Goal: Information Seeking & Learning: Learn about a topic

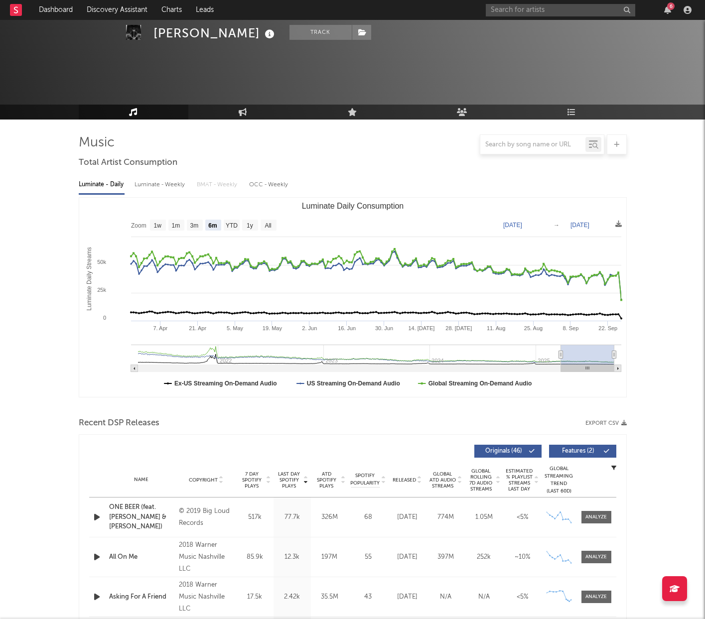
select select "6m"
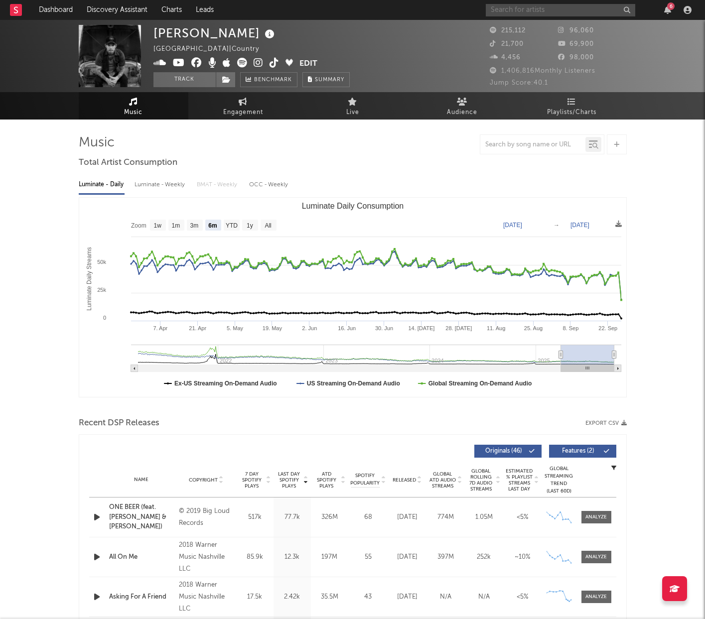
click at [557, 13] on input "text" at bounding box center [561, 10] width 150 height 12
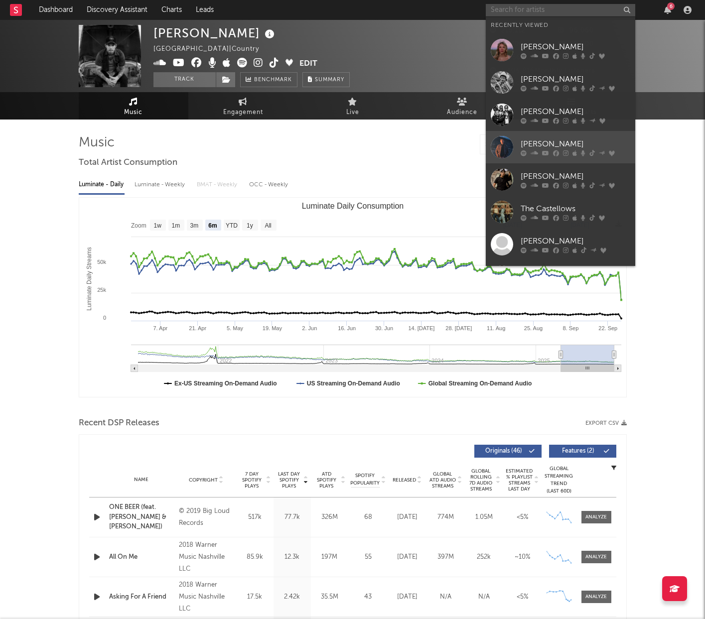
scroll to position [92, 0]
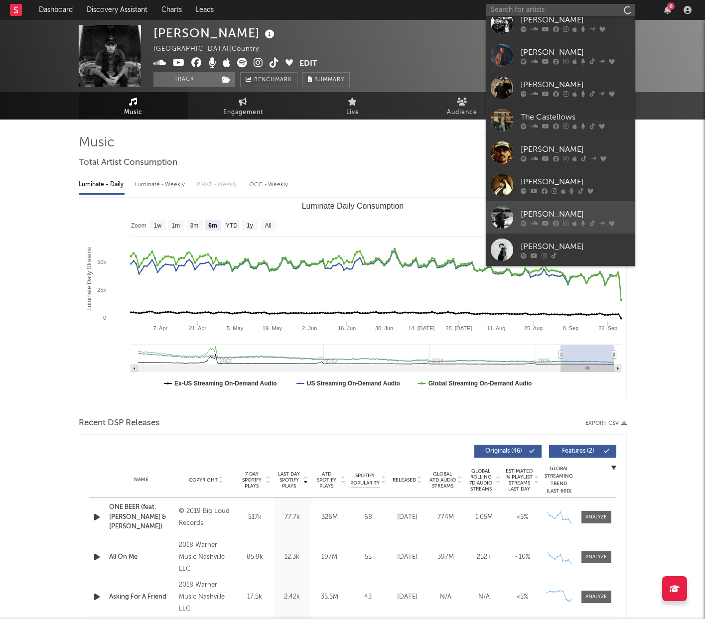
click at [536, 212] on div "[PERSON_NAME]" at bounding box center [576, 214] width 110 height 12
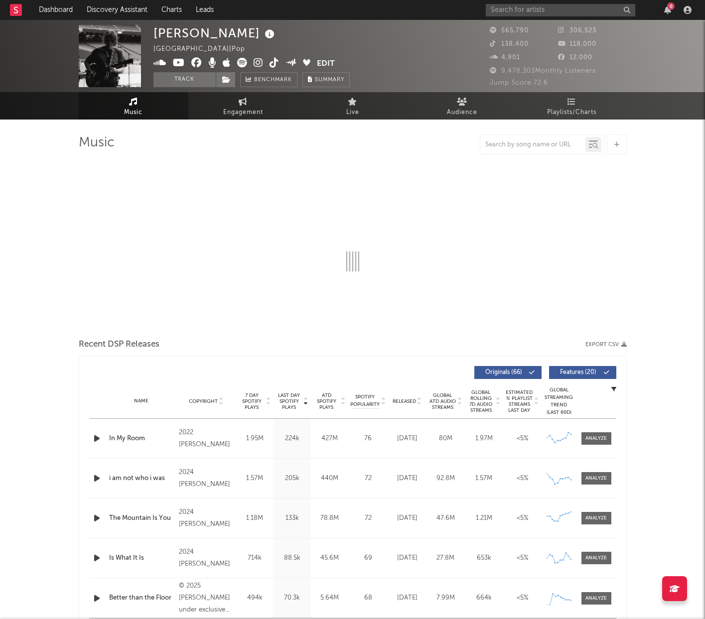
select select "6m"
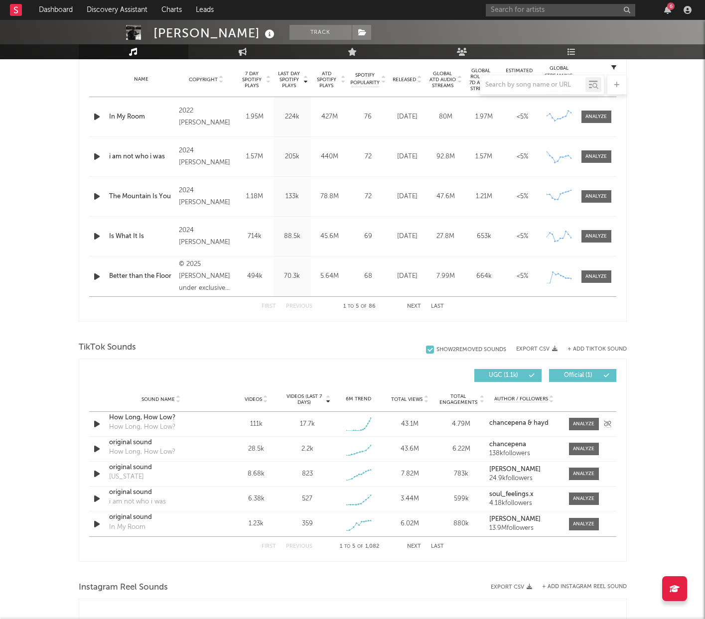
scroll to position [403, 0]
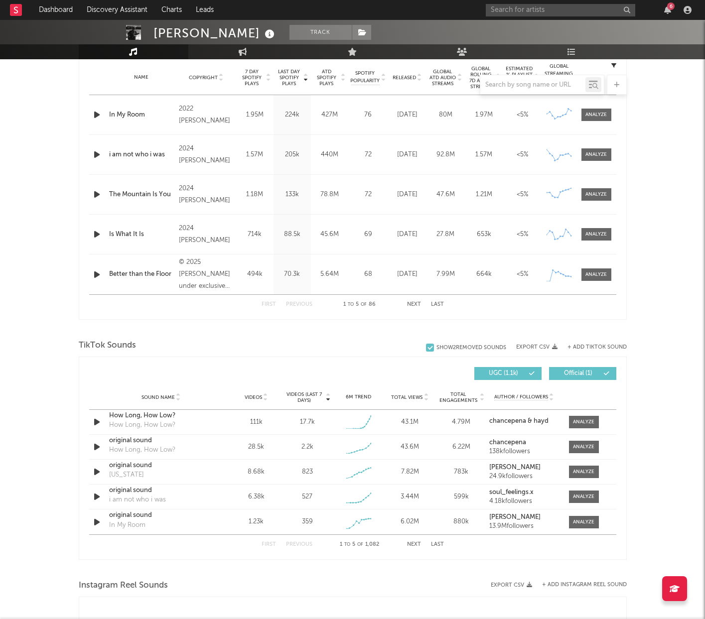
click at [522, 374] on span "UGC ( 1.1k )" at bounding box center [504, 374] width 46 height 6
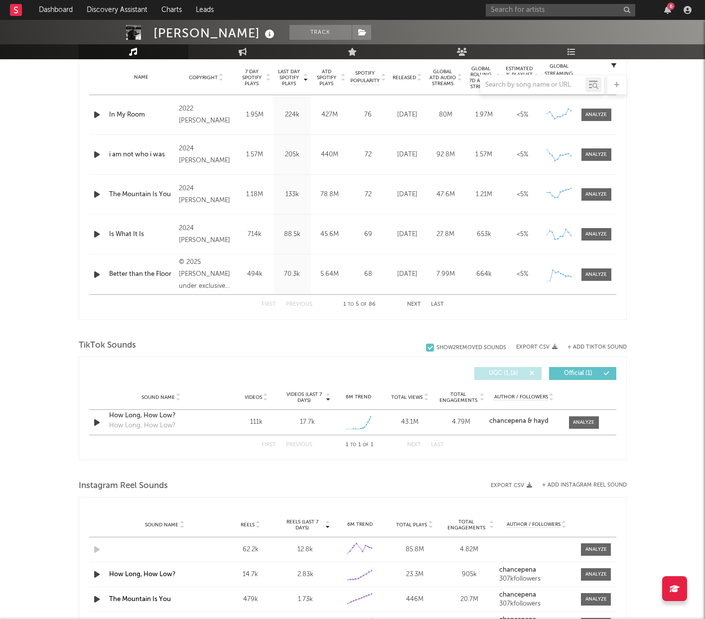
click at [522, 374] on span "UGC ( 1.1k )" at bounding box center [504, 374] width 46 height 6
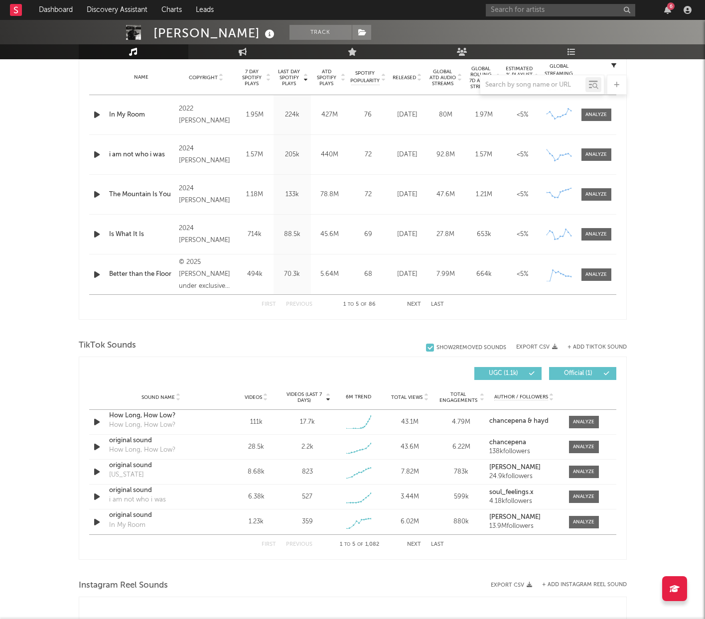
click at [420, 397] on span "Total Views" at bounding box center [406, 398] width 31 height 6
click at [411, 544] on button "Next" at bounding box center [414, 544] width 14 height 5
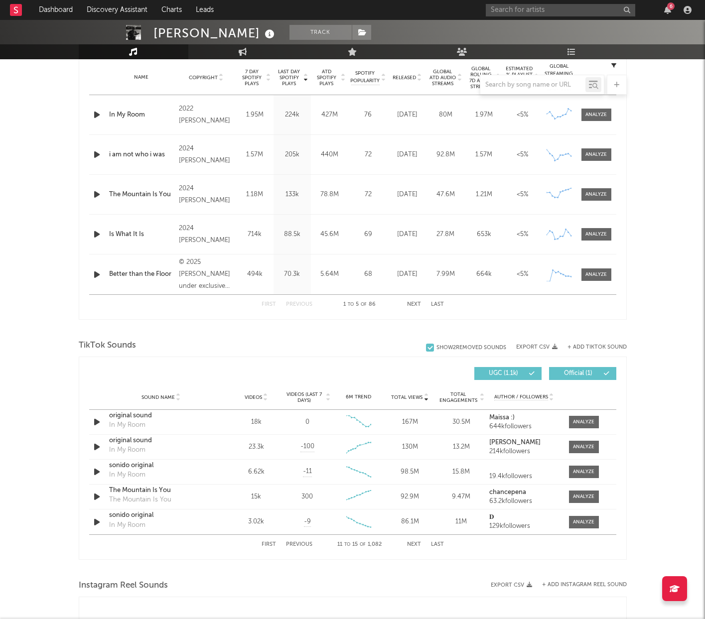
click at [411, 544] on button "Next" at bounding box center [414, 544] width 14 height 5
click at [316, 395] on span "Videos (last 7 days)" at bounding box center [304, 398] width 40 height 12
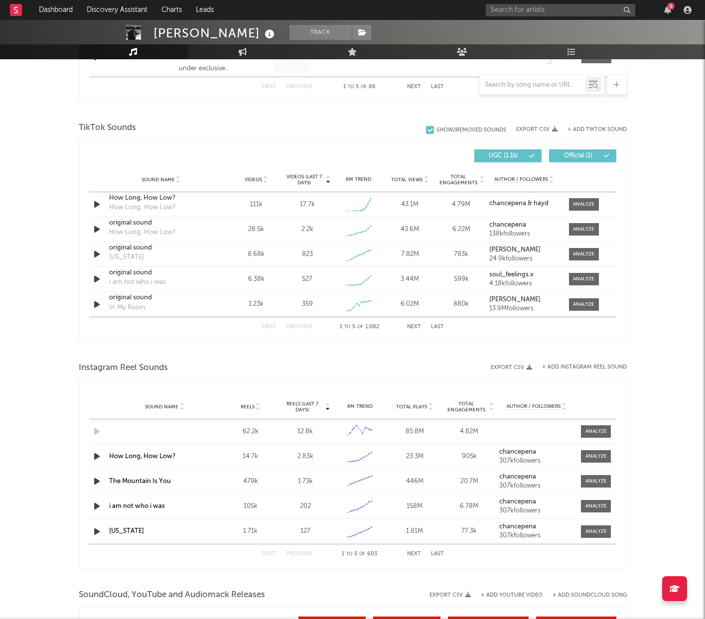
scroll to position [692, 0]
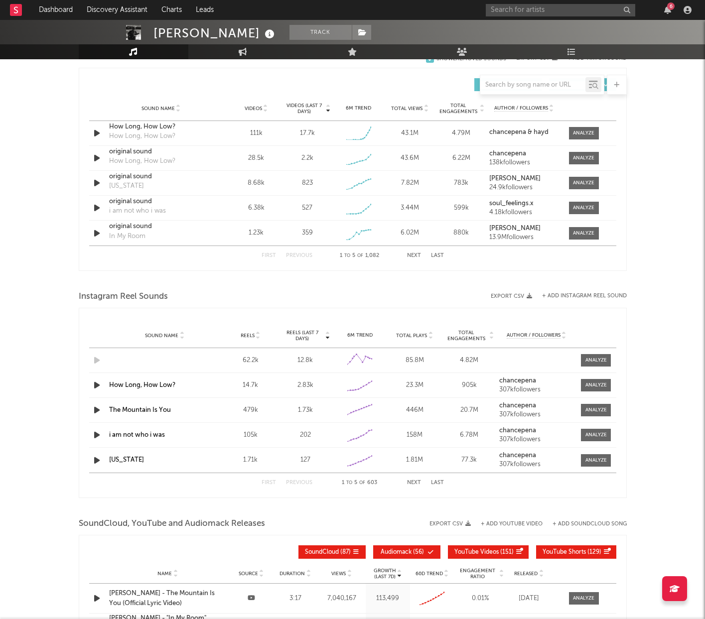
click at [408, 336] on span "Total Plays" at bounding box center [411, 336] width 31 height 6
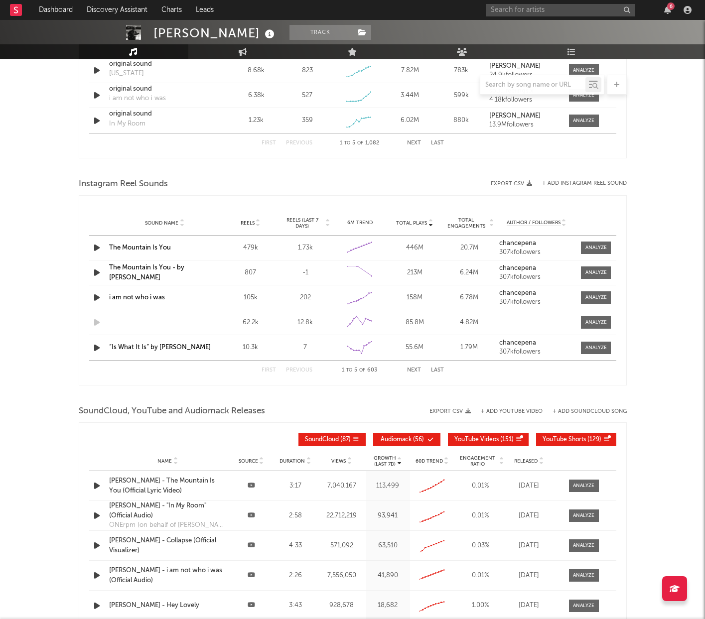
scroll to position [806, 0]
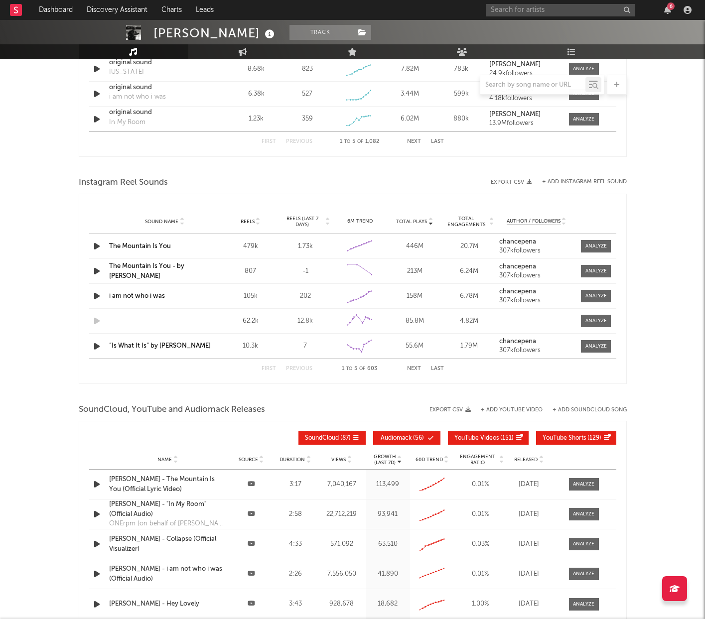
click at [373, 457] on div "Growth (Last 7d)" at bounding box center [387, 460] width 39 height 12
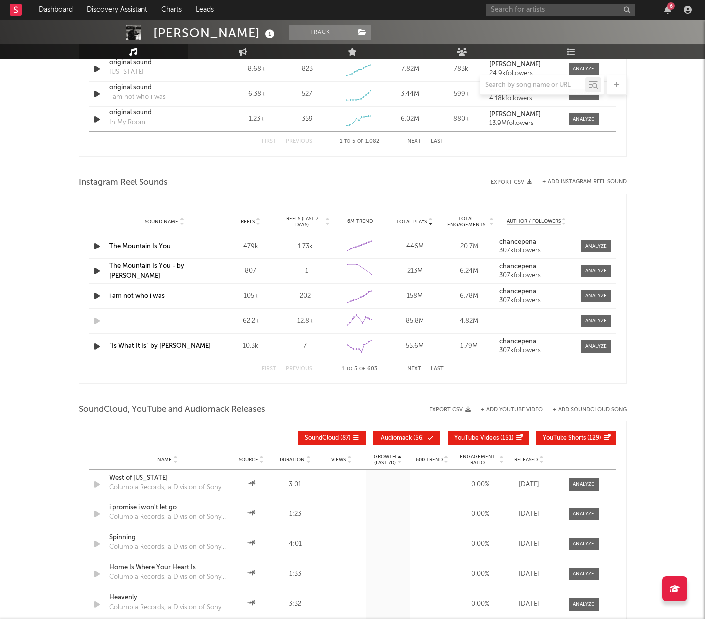
click at [373, 457] on div "Growth (Last 7d)" at bounding box center [387, 460] width 39 height 12
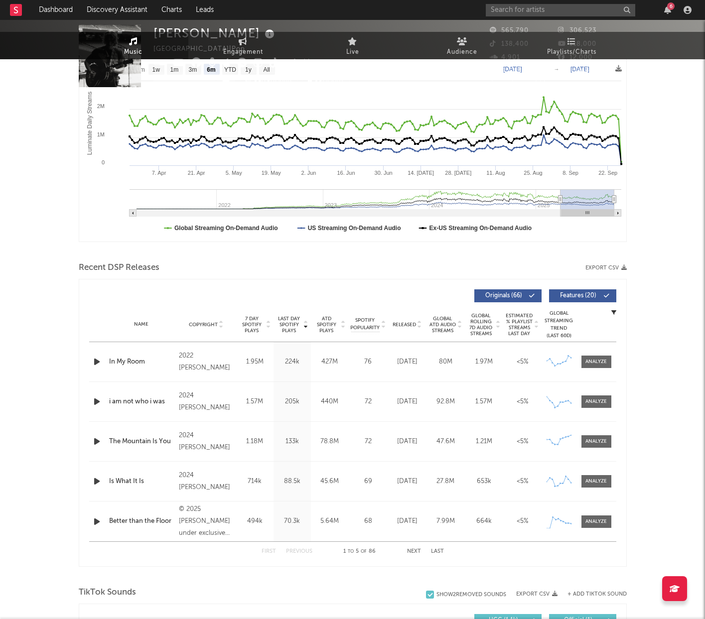
scroll to position [0, 0]
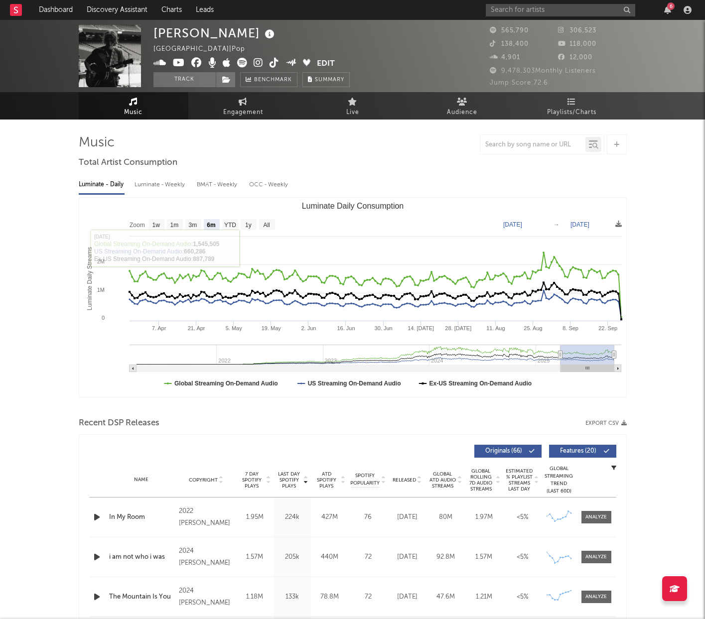
click at [225, 182] on div "BMAT - Weekly" at bounding box center [218, 184] width 42 height 17
select select "6m"
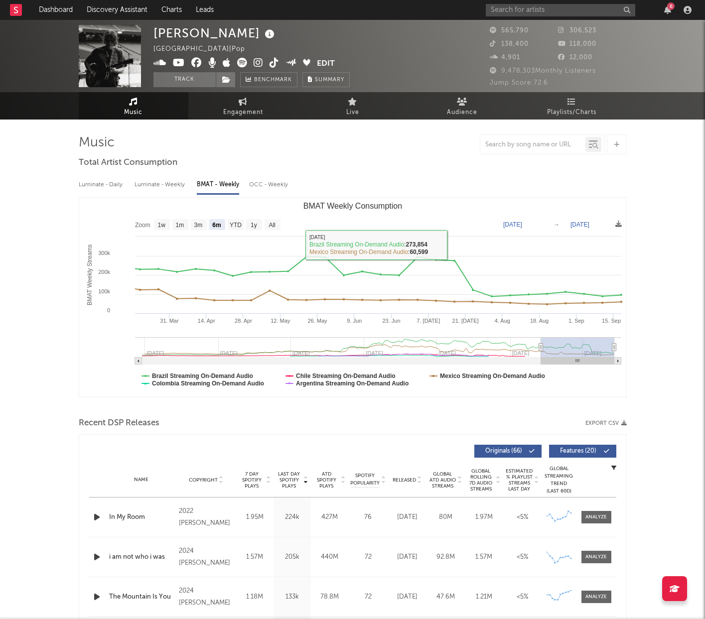
click at [169, 183] on div "Luminate - Weekly" at bounding box center [161, 184] width 52 height 17
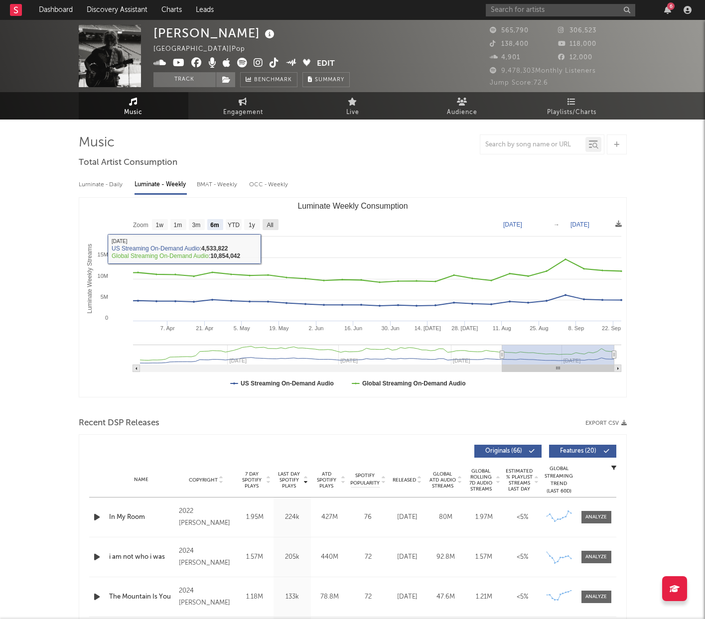
click at [270, 227] on text "All" at bounding box center [270, 225] width 6 height 7
select select "All"
type input "[DATE]"
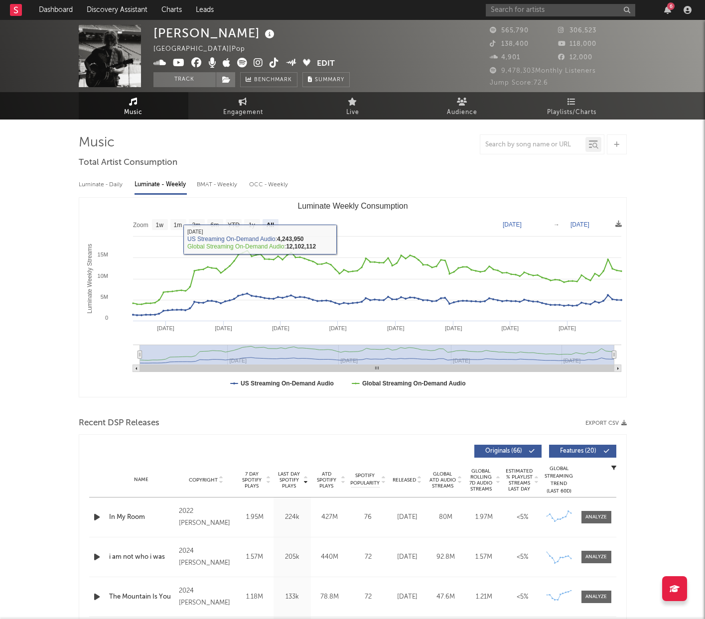
click at [270, 190] on div "OCC - Weekly" at bounding box center [269, 184] width 40 height 17
select select "6m"
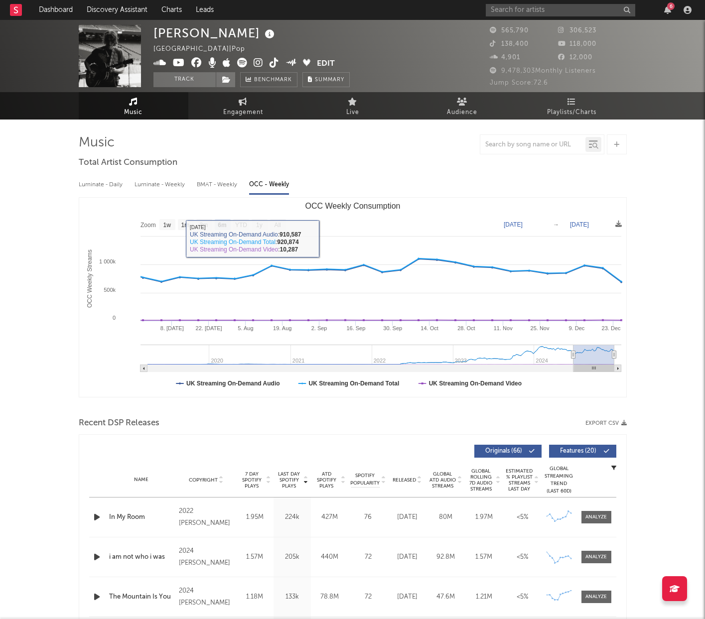
click at [211, 184] on div "BMAT - Weekly" at bounding box center [218, 184] width 42 height 17
select select "6m"
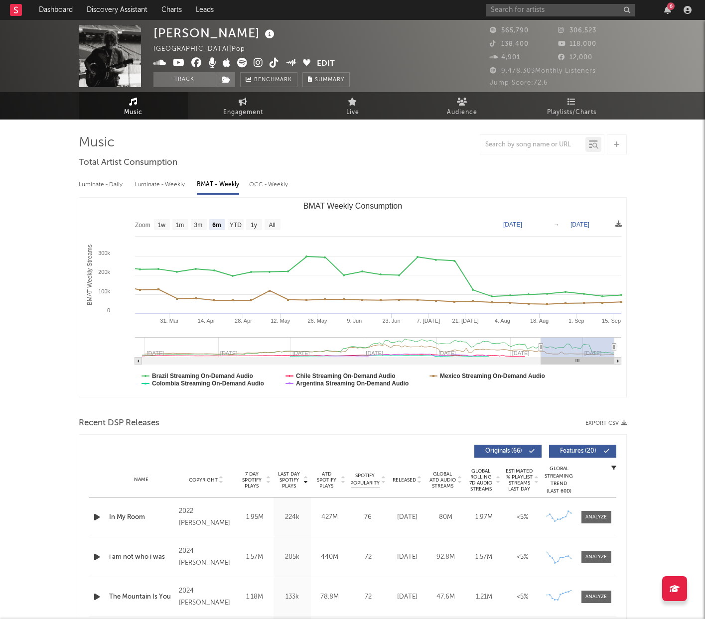
click at [170, 184] on div "Luminate - Weekly" at bounding box center [161, 184] width 52 height 17
select select "6m"
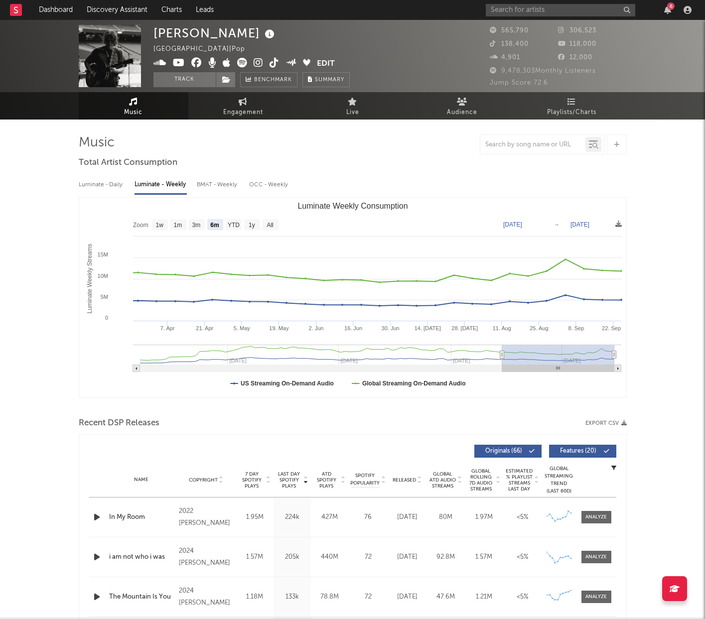
click at [115, 185] on div "Luminate - Daily" at bounding box center [102, 184] width 46 height 17
select select "6m"
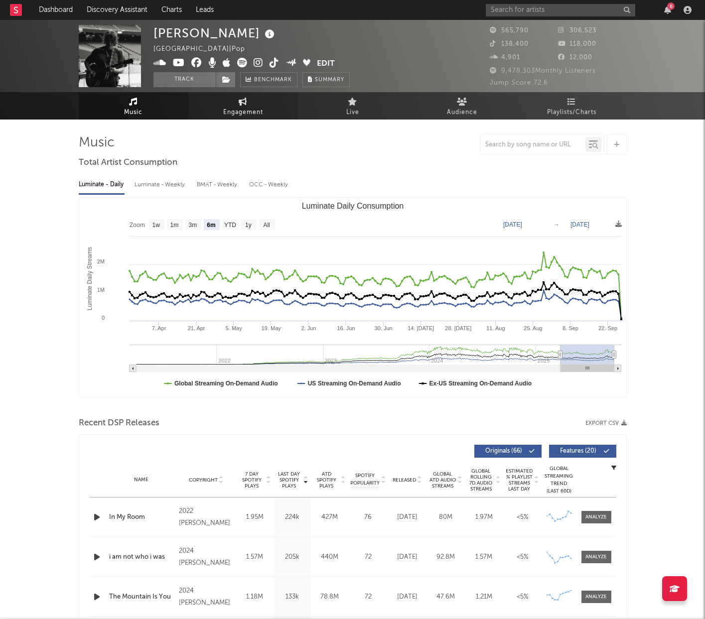
click at [245, 104] on icon at bounding box center [243, 102] width 8 height 8
select select "1w"
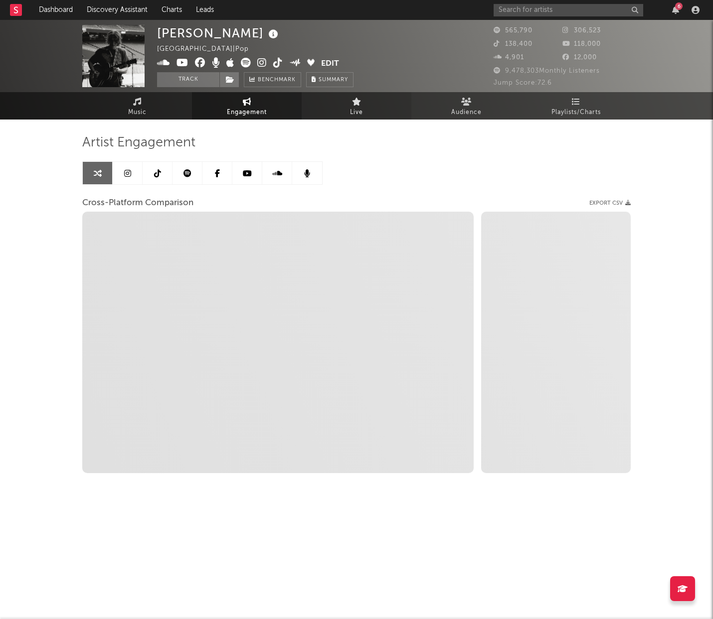
click at [354, 107] on span "Live" at bounding box center [356, 113] width 13 height 12
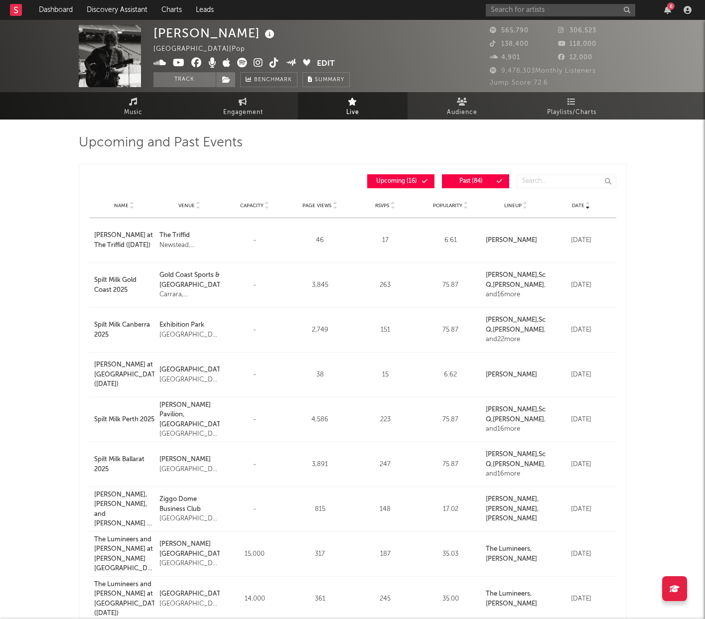
click at [455, 202] on div "Popularity" at bounding box center [451, 205] width 60 height 7
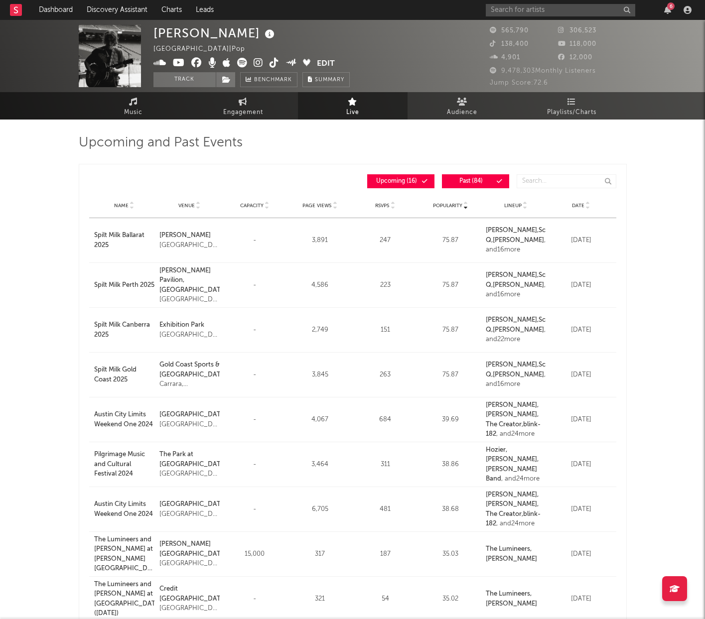
click at [578, 211] on div "Name Venue Capacity Page Views RSVPs Popularity Lineup Date" at bounding box center [352, 205] width 527 height 25
click at [581, 204] on span "Date" at bounding box center [578, 206] width 12 height 6
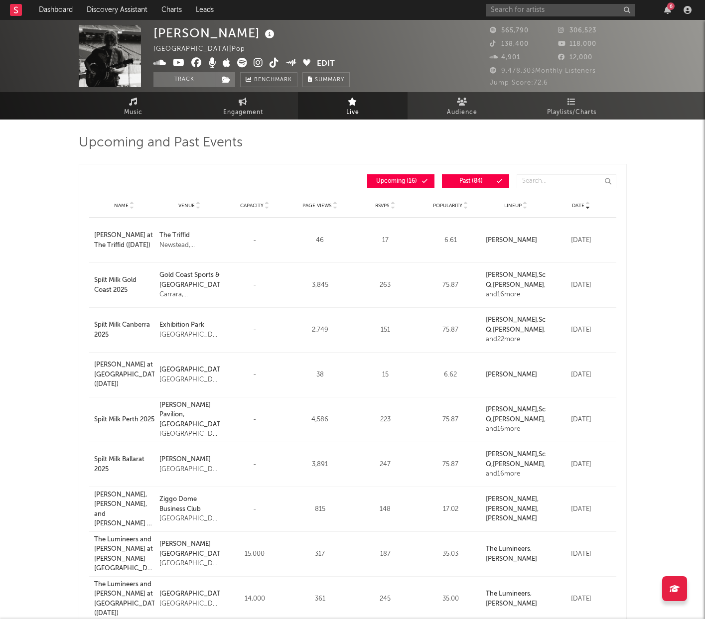
click at [586, 204] on icon at bounding box center [588, 204] width 5 height 4
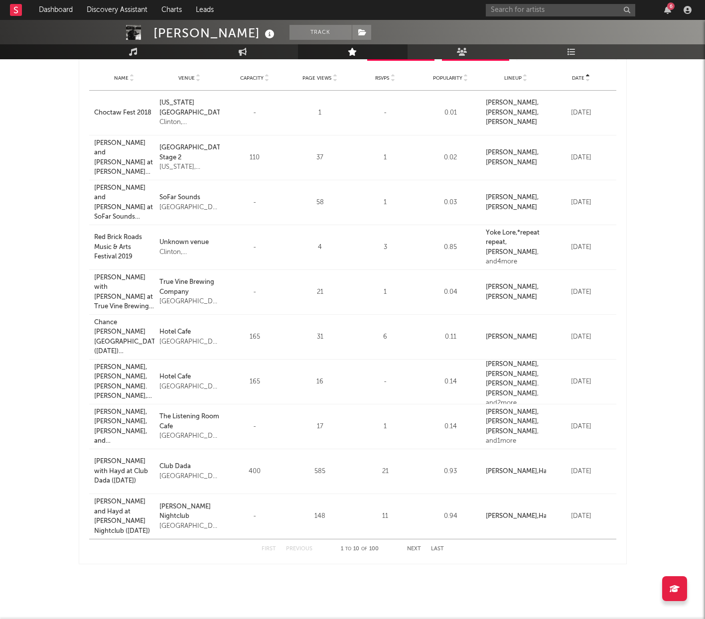
scroll to position [139, 0]
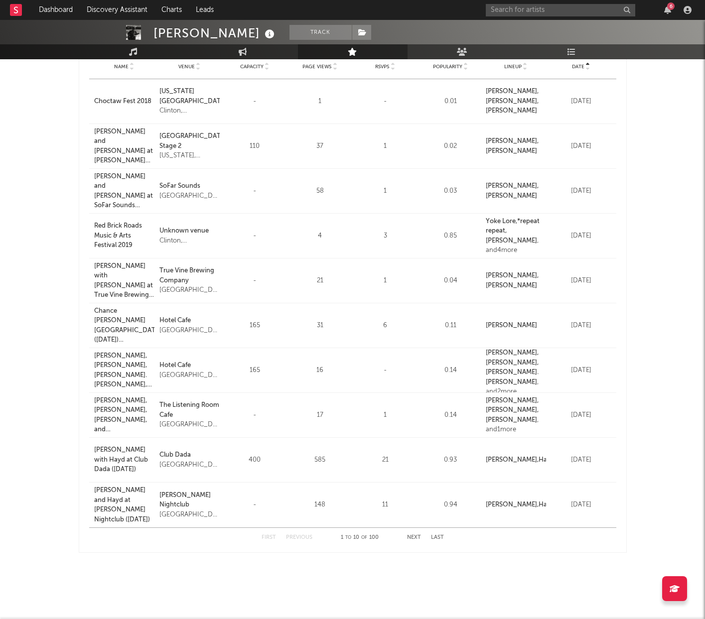
click at [409, 538] on button "Next" at bounding box center [414, 537] width 14 height 5
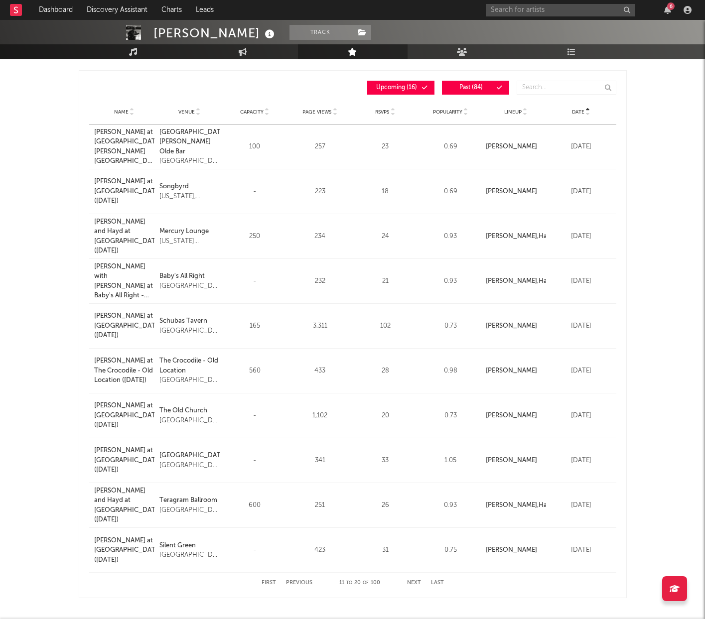
scroll to position [96, 0]
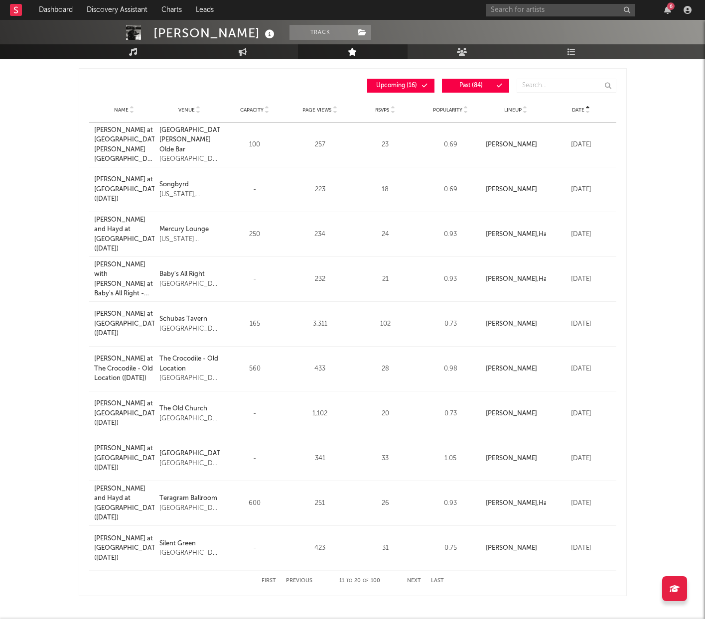
click at [410, 580] on button "Next" at bounding box center [414, 581] width 14 height 5
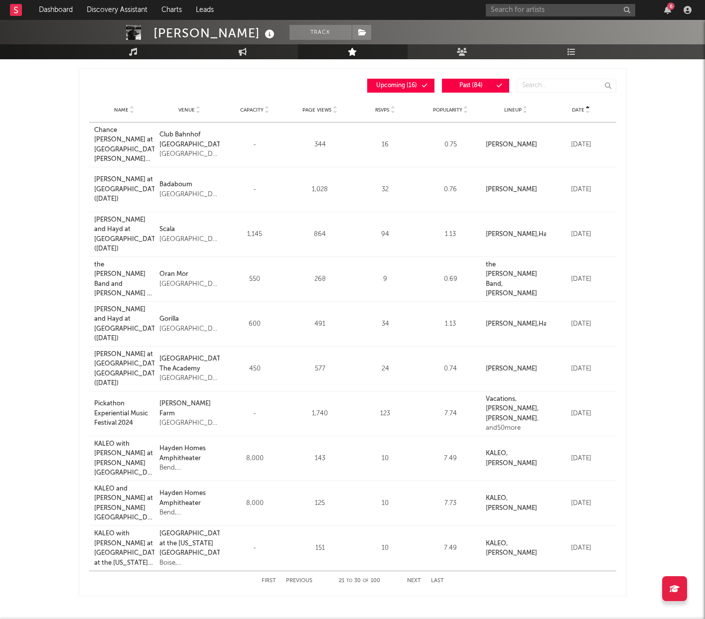
click at [410, 581] on button "Next" at bounding box center [414, 581] width 14 height 5
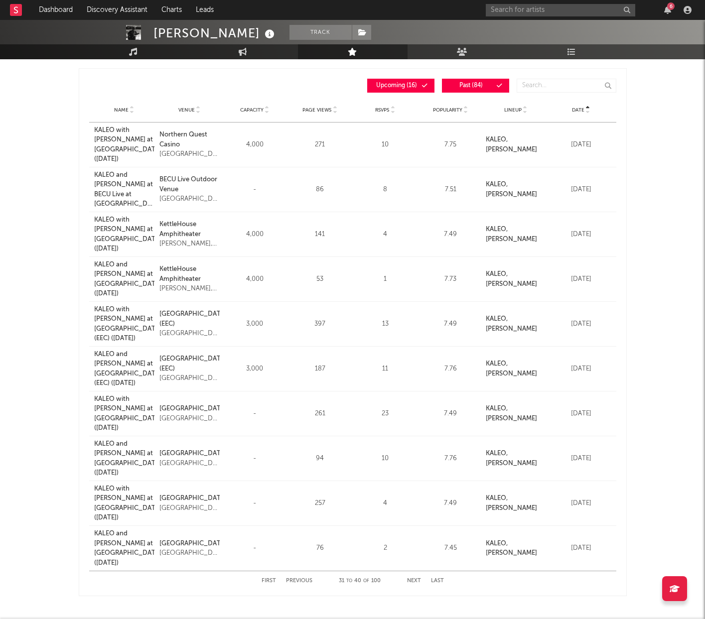
click at [410, 581] on button "Next" at bounding box center [414, 581] width 14 height 5
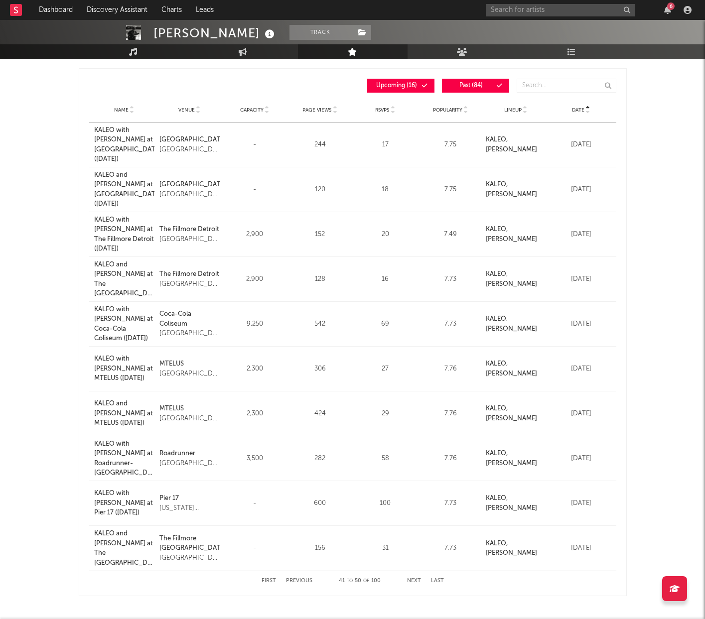
click at [410, 581] on button "Next" at bounding box center [414, 581] width 14 height 5
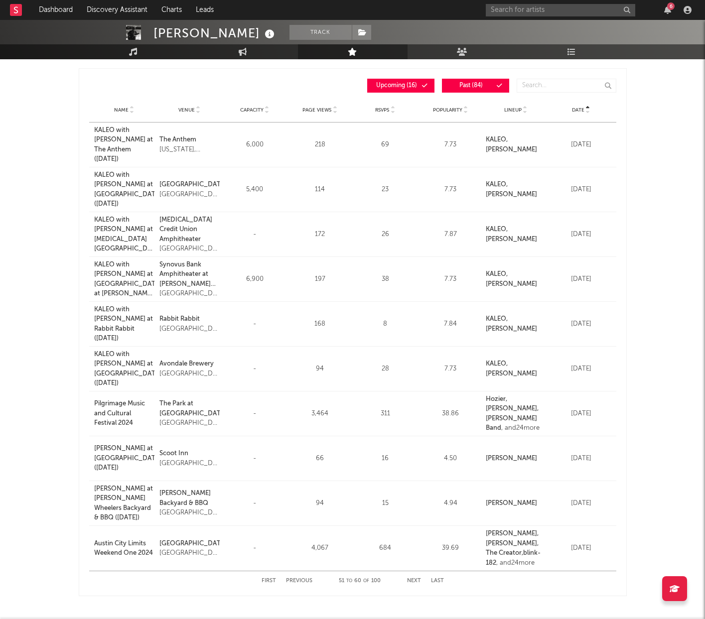
click at [410, 581] on button "Next" at bounding box center [414, 581] width 14 height 5
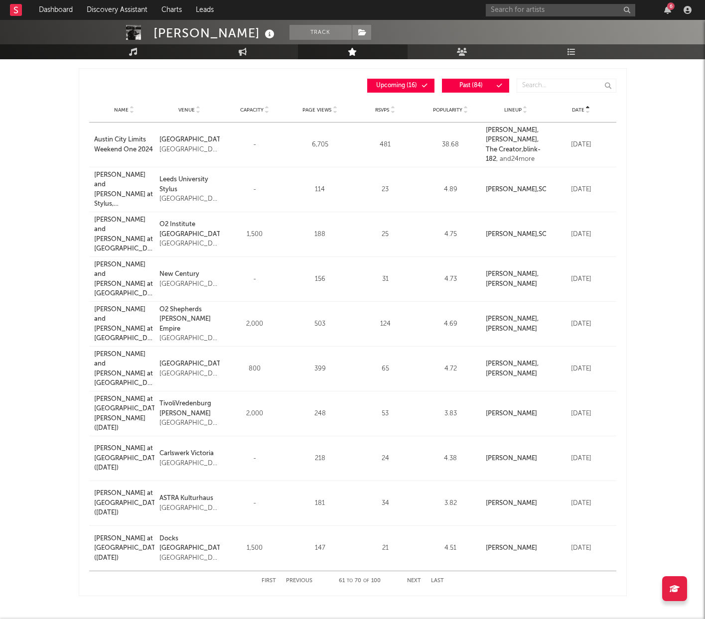
click at [410, 581] on button "Next" at bounding box center [414, 581] width 14 height 5
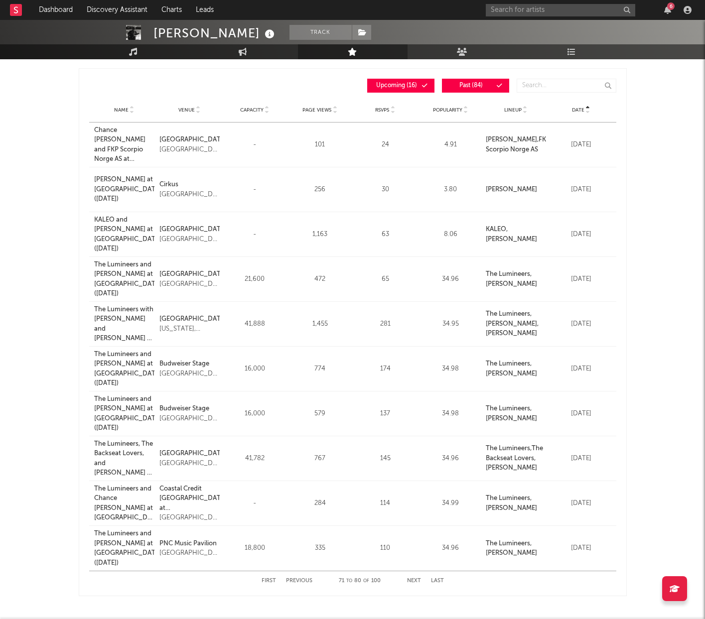
click at [303, 583] on button "Previous" at bounding box center [299, 581] width 26 height 5
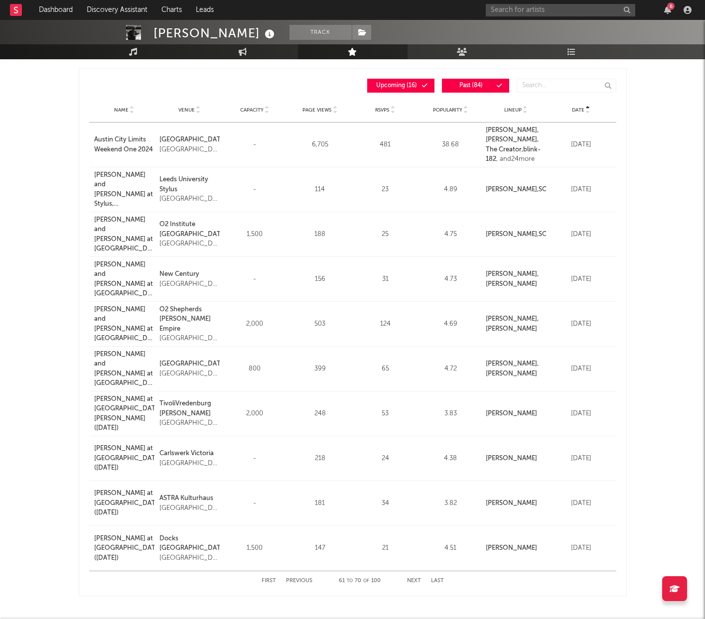
click at [413, 582] on button "Next" at bounding box center [414, 581] width 14 height 5
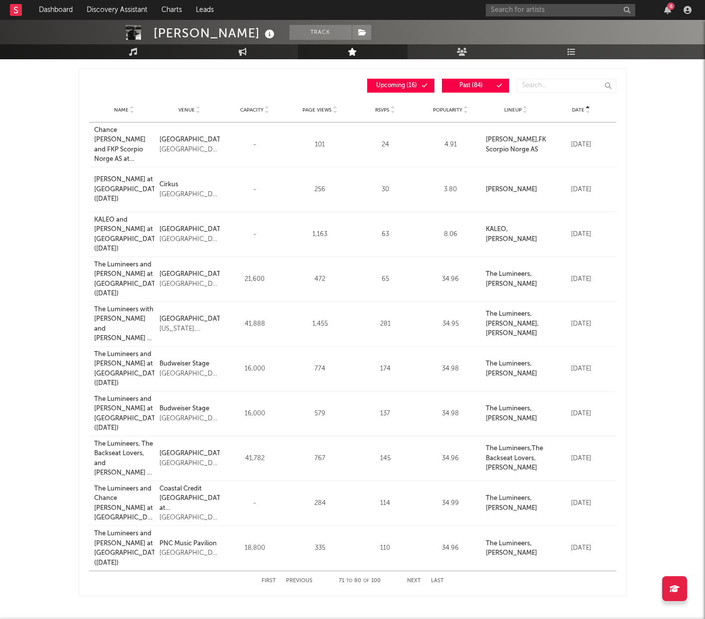
click at [413, 582] on button "Next" at bounding box center [414, 581] width 14 height 5
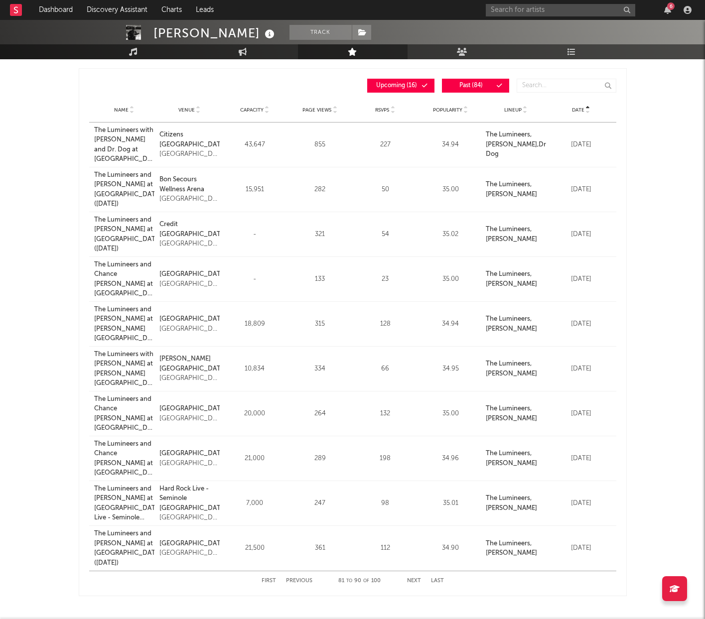
click at [413, 582] on button "Next" at bounding box center [414, 581] width 14 height 5
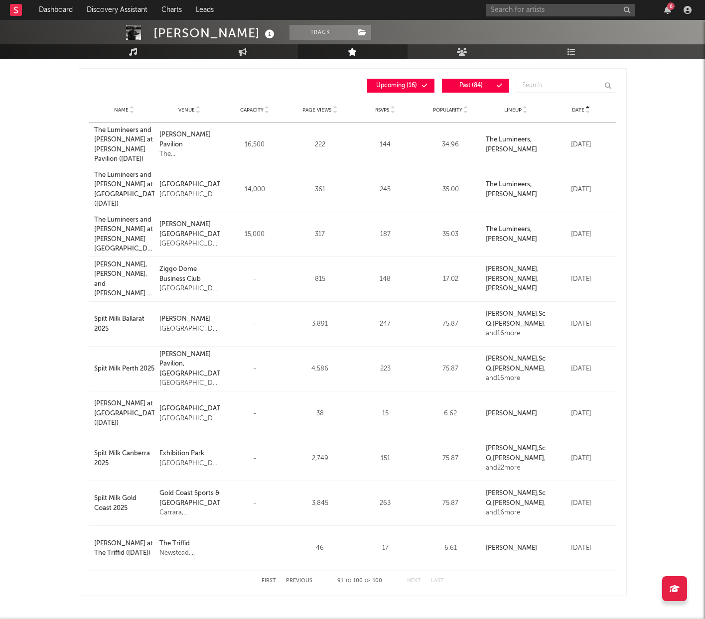
click at [256, 109] on span "Capacity" at bounding box center [251, 110] width 23 height 6
